Goal: Use online tool/utility: Utilize a website feature to perform a specific function

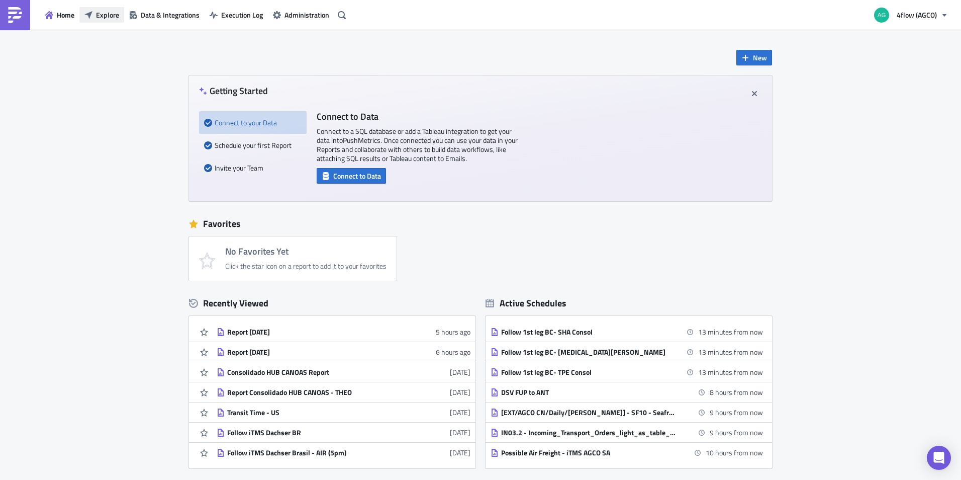
click at [105, 12] on span "Explore" at bounding box center [107, 15] width 23 height 11
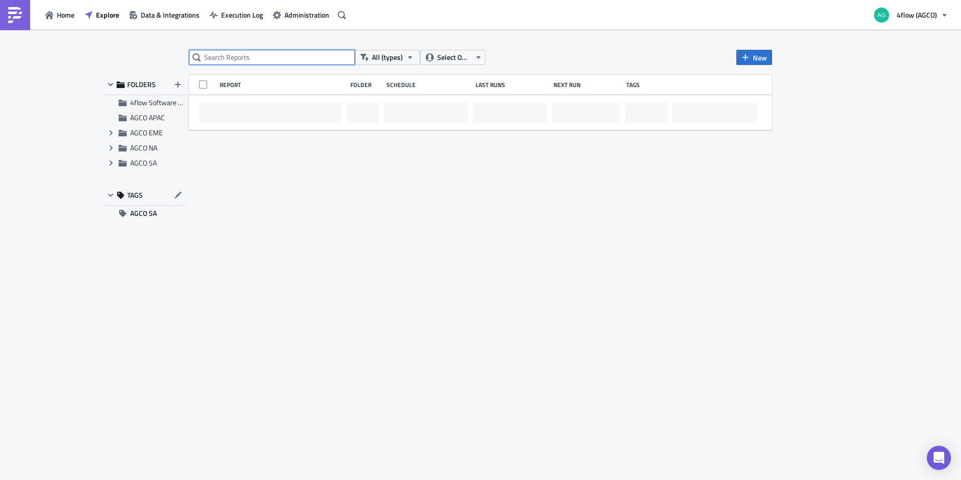
click at [263, 53] on input "text" at bounding box center [272, 57] width 166 height 15
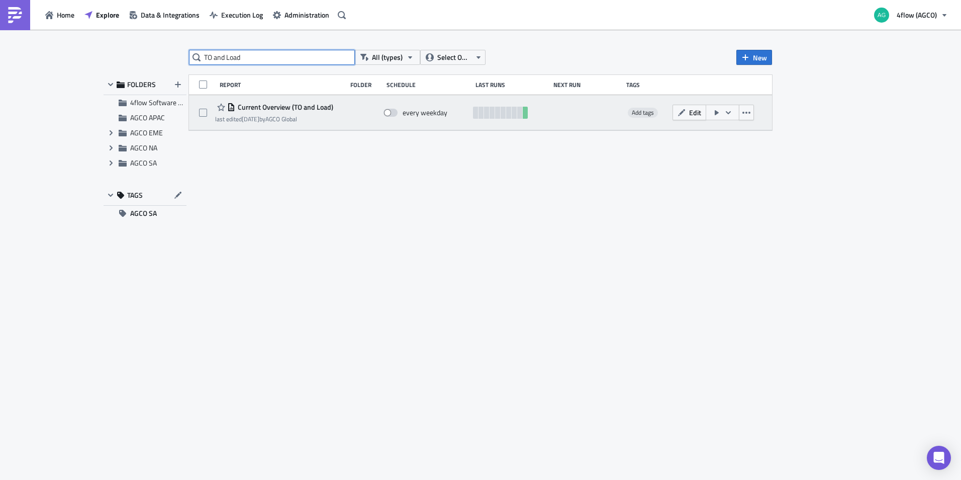
type input "TO and Load"
click at [292, 107] on span "Current Overview (TO and Load)" at bounding box center [284, 107] width 98 height 9
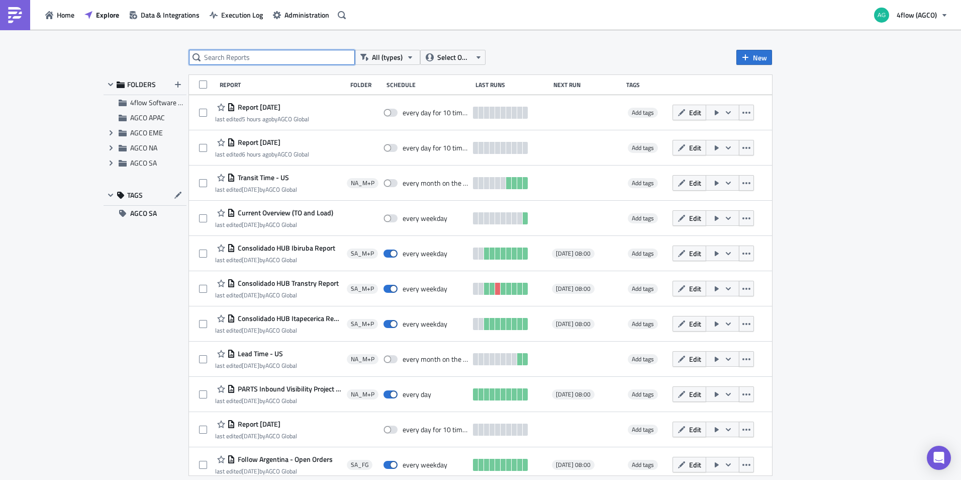
click at [269, 56] on input "text" at bounding box center [272, 57] width 166 height 15
click at [270, 55] on input "text" at bounding box center [272, 57] width 166 height 15
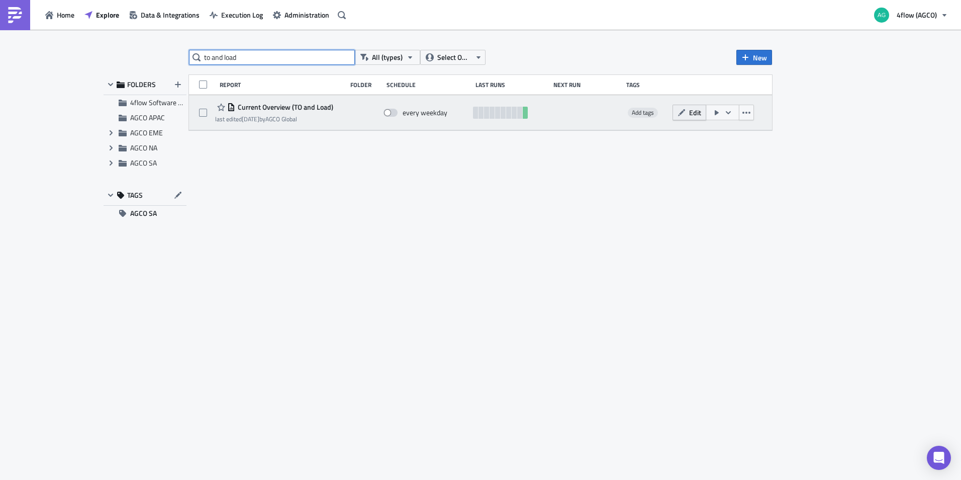
type input "to and load"
click at [681, 113] on icon "button" at bounding box center [681, 112] width 7 height 7
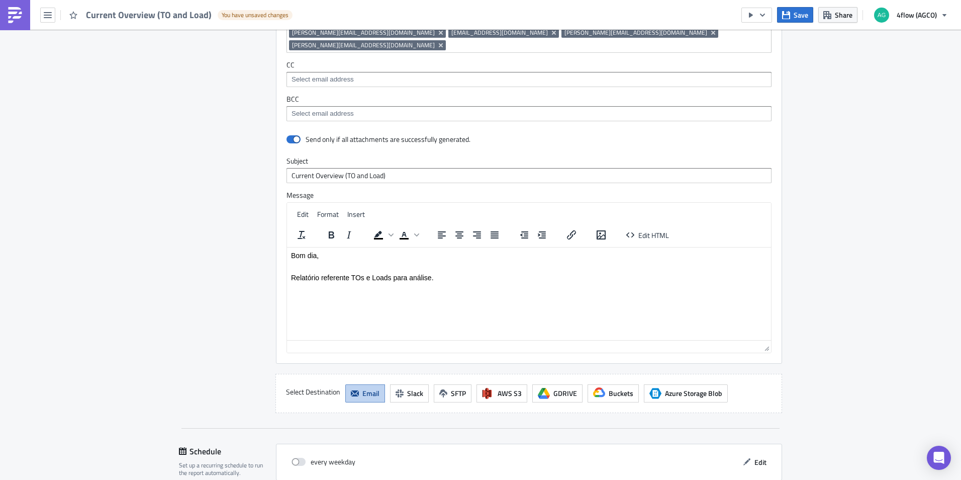
scroll to position [997, 0]
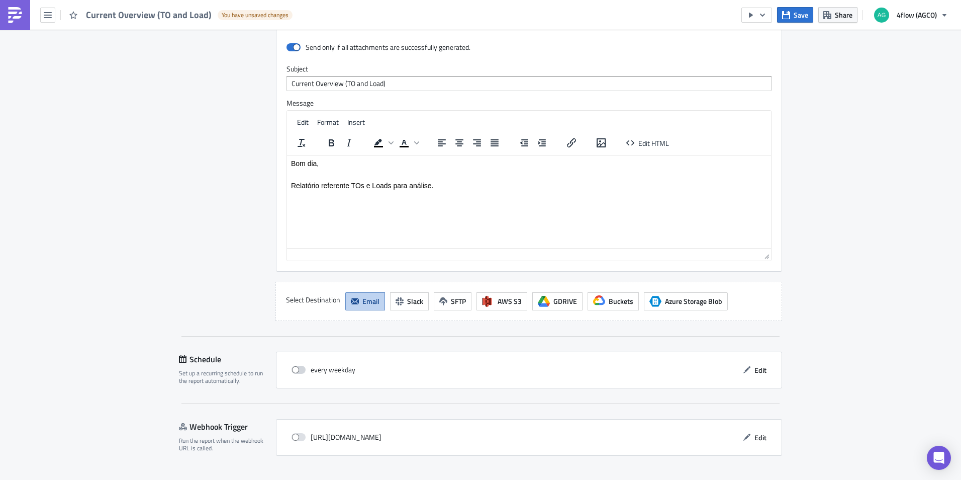
click at [299, 365] on span at bounding box center [299, 369] width 14 height 8
click at [299, 366] on input "checkbox" at bounding box center [297, 369] width 7 height 7
checkbox input "true"
click at [760, 364] on span "Edit" at bounding box center [760, 369] width 12 height 11
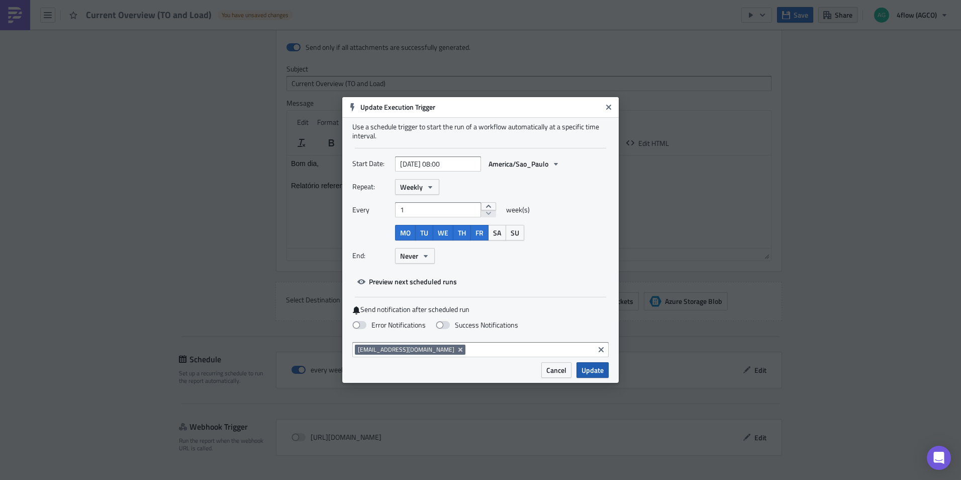
click at [600, 367] on span "Update" at bounding box center [593, 369] width 22 height 11
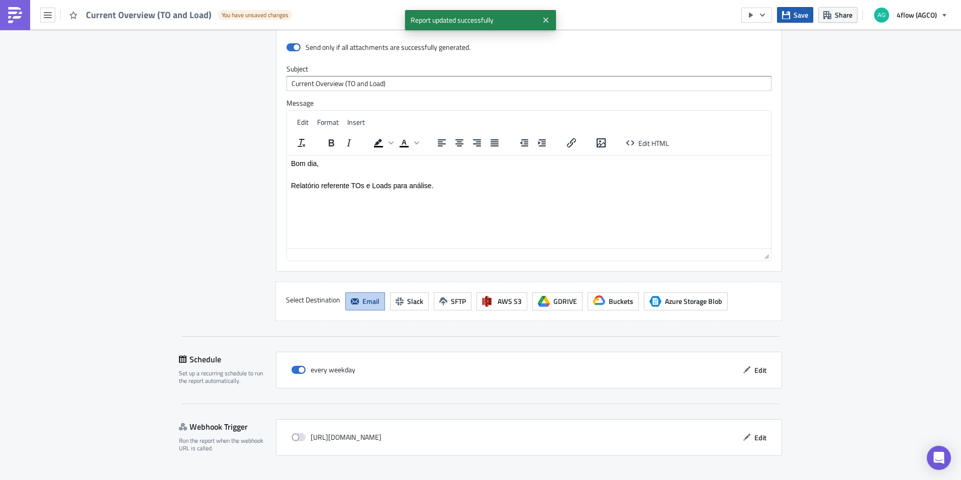
click at [792, 14] on button "Save" at bounding box center [795, 15] width 36 height 16
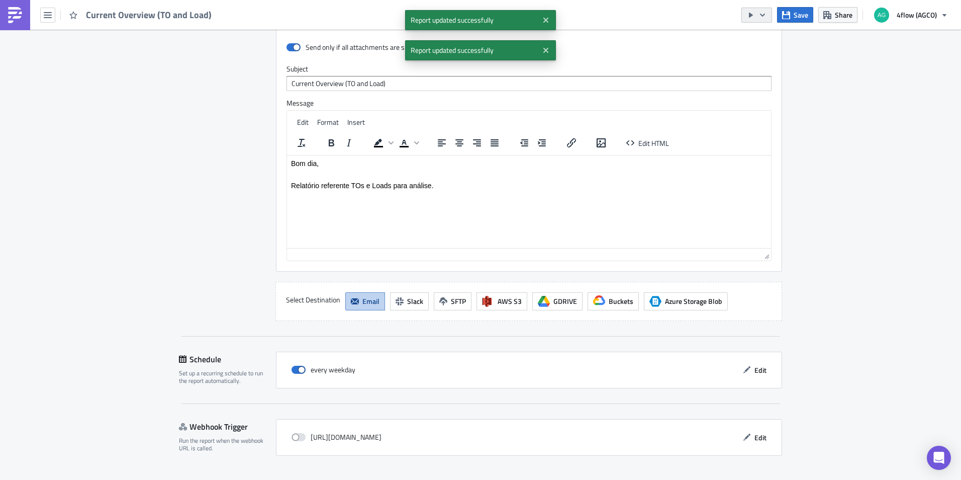
click at [765, 16] on icon "button" at bounding box center [763, 15] width 8 height 8
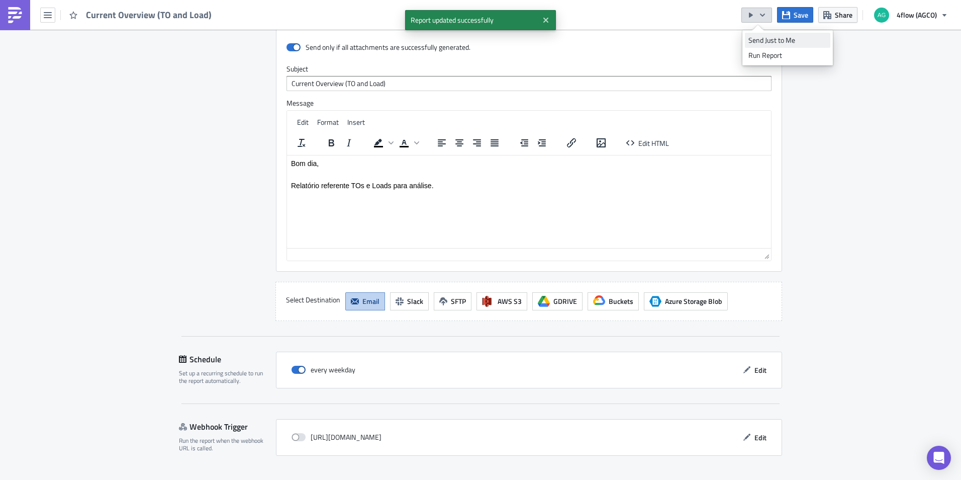
click at [766, 39] on div "Send Just to Me" at bounding box center [787, 40] width 78 height 10
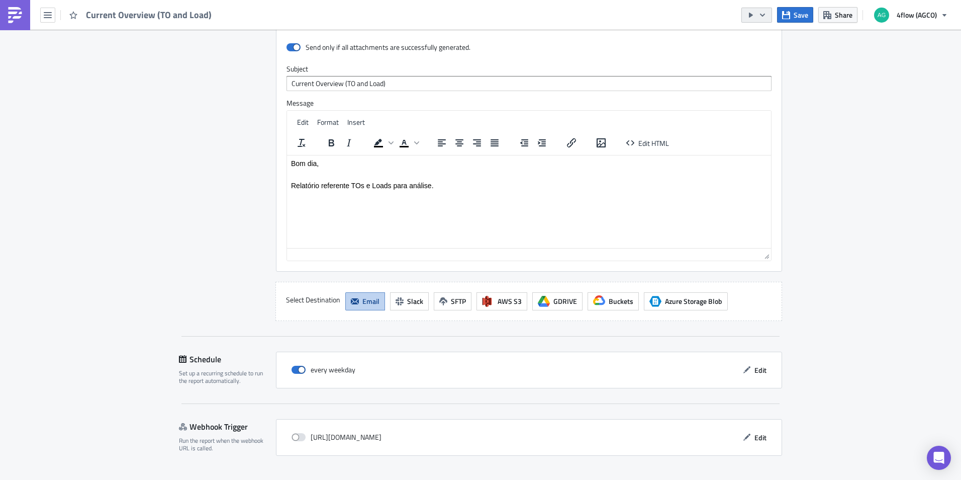
click at [760, 22] on button "button" at bounding box center [756, 15] width 31 height 15
click at [766, 56] on div "Run Report" at bounding box center [787, 55] width 78 height 10
